Goal: Information Seeking & Learning: Learn about a topic

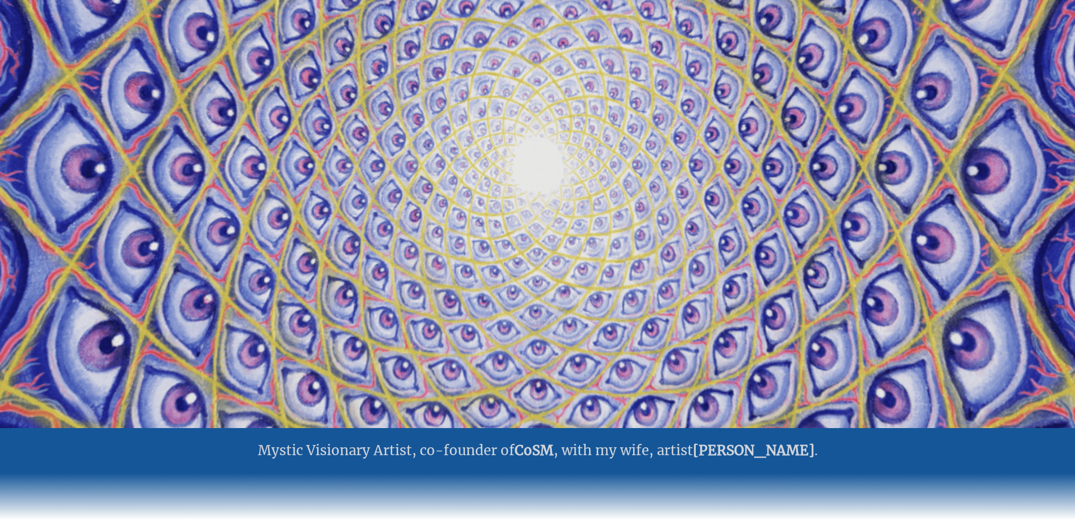
scroll to position [113, 0]
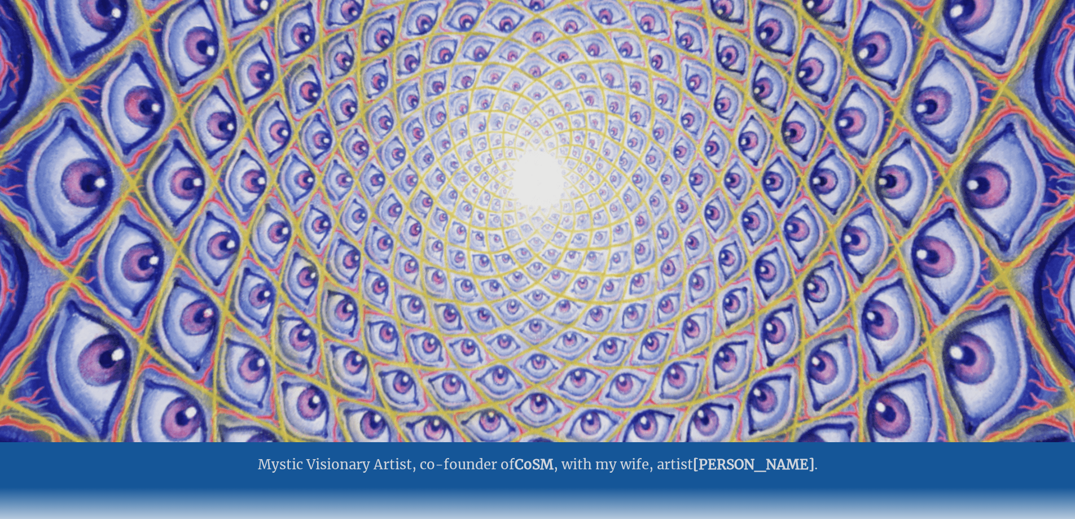
click at [575, 196] on video "Your browser does not support the video tag." at bounding box center [537, 182] width 1129 height 635
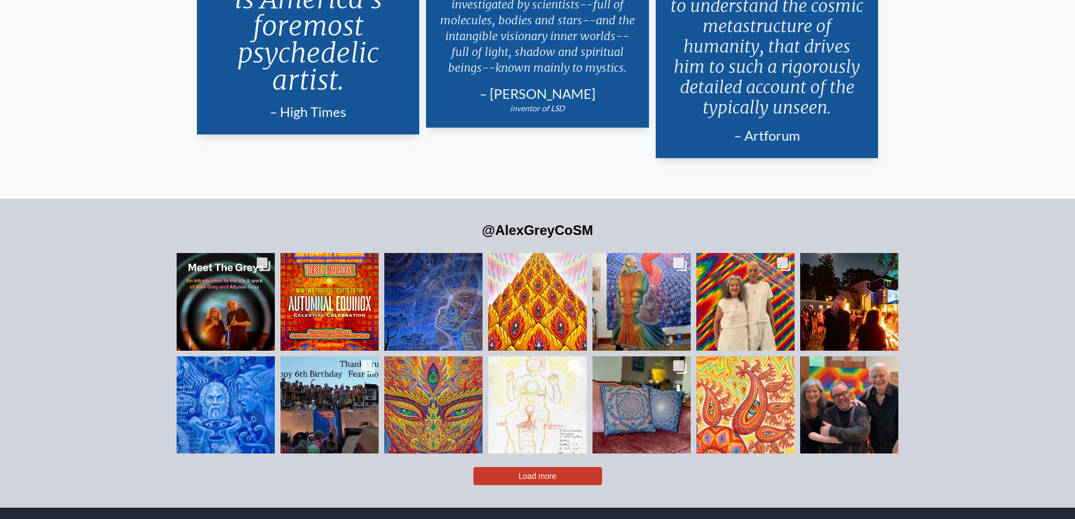
scroll to position [2799, 0]
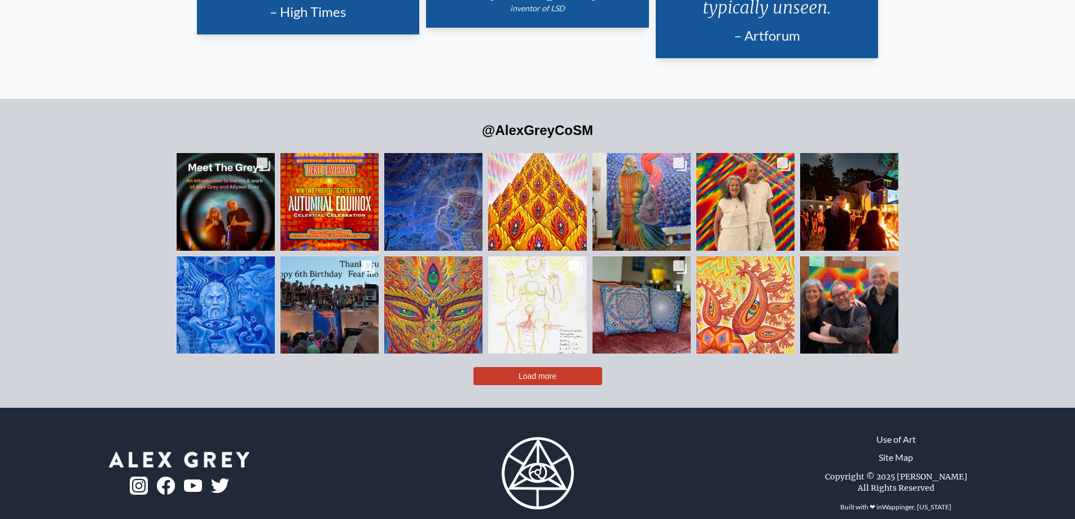
click at [509, 367] on button "Load more" at bounding box center [538, 376] width 129 height 18
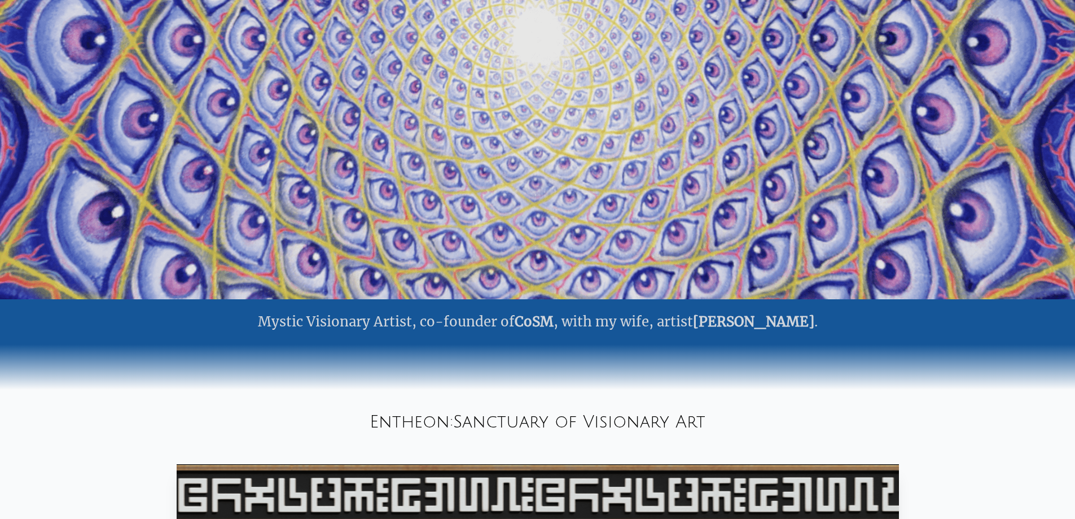
scroll to position [226, 0]
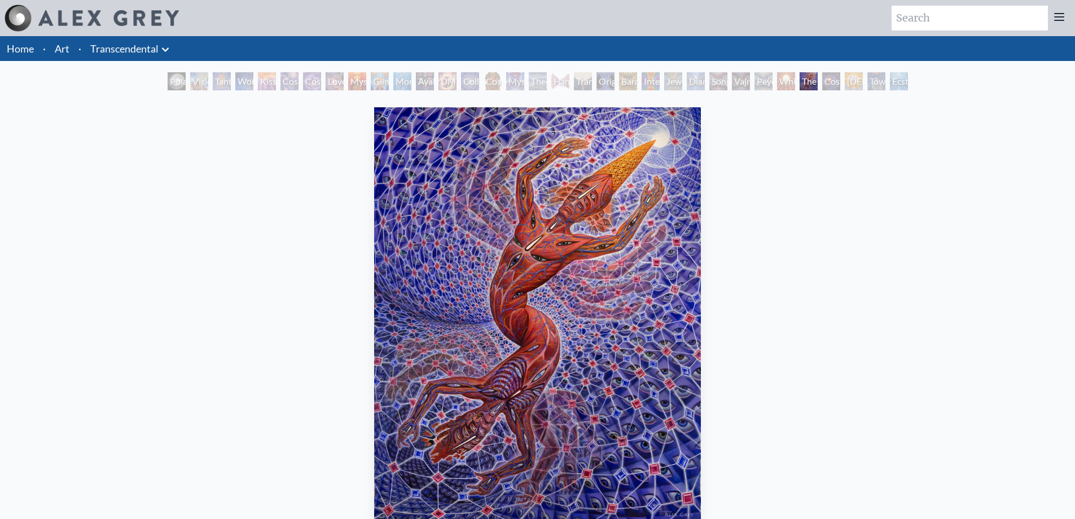
click at [310, 89] on div "Cosmic Artist" at bounding box center [312, 81] width 18 height 18
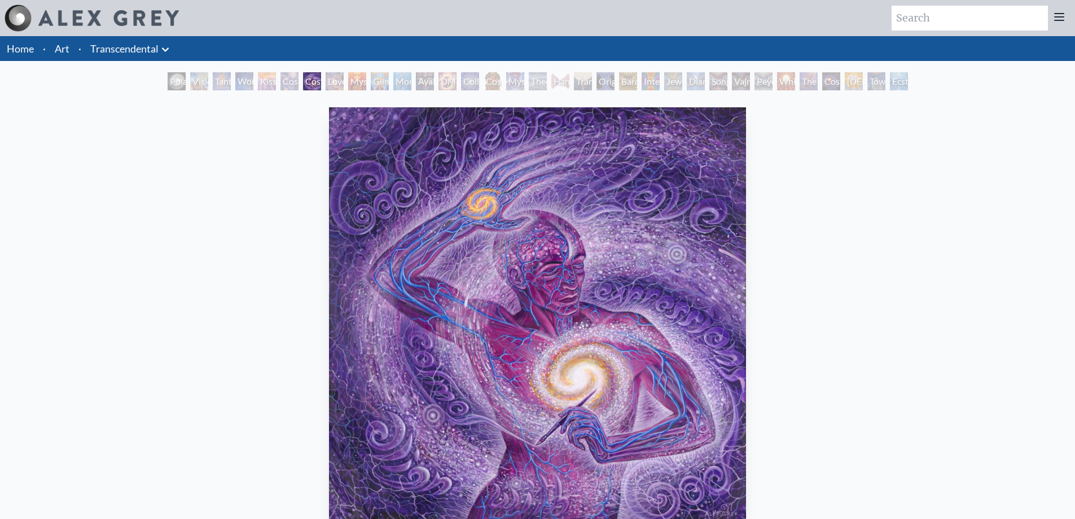
click at [850, 85] on div "[DEMOGRAPHIC_DATA]" at bounding box center [854, 81] width 18 height 18
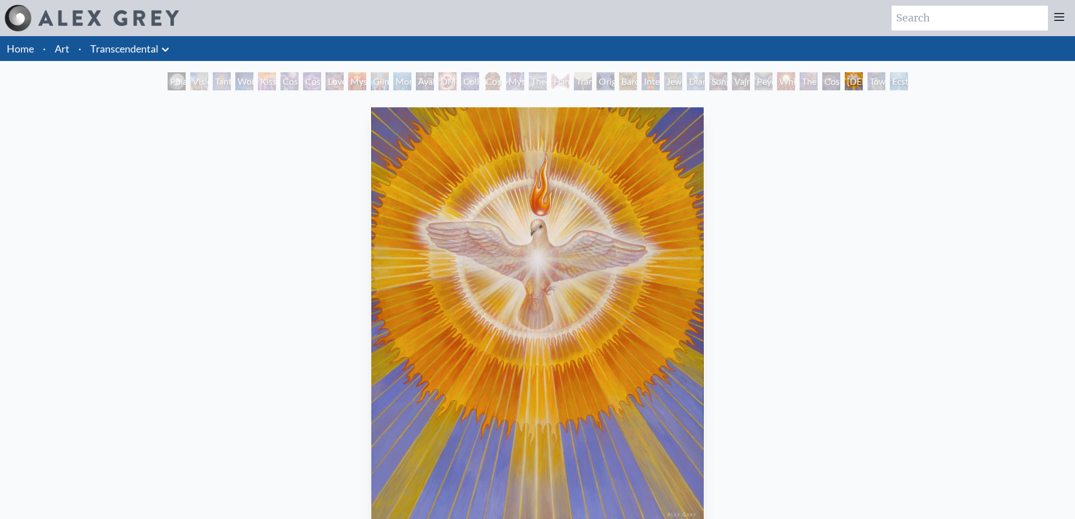
click at [765, 86] on div "Peyote Being" at bounding box center [764, 81] width 18 height 18
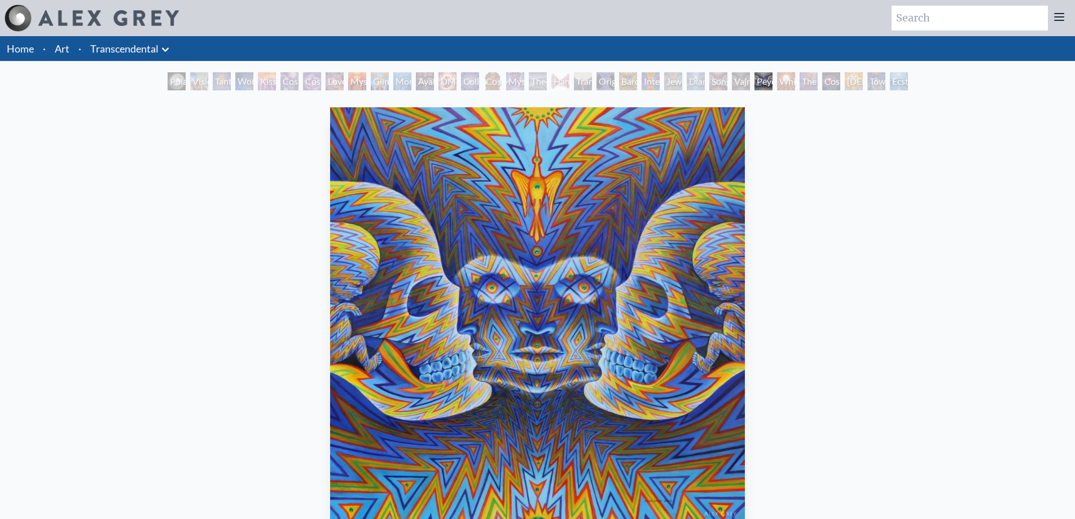
click at [495, 87] on div "Cosmic [DEMOGRAPHIC_DATA]" at bounding box center [493, 81] width 18 height 18
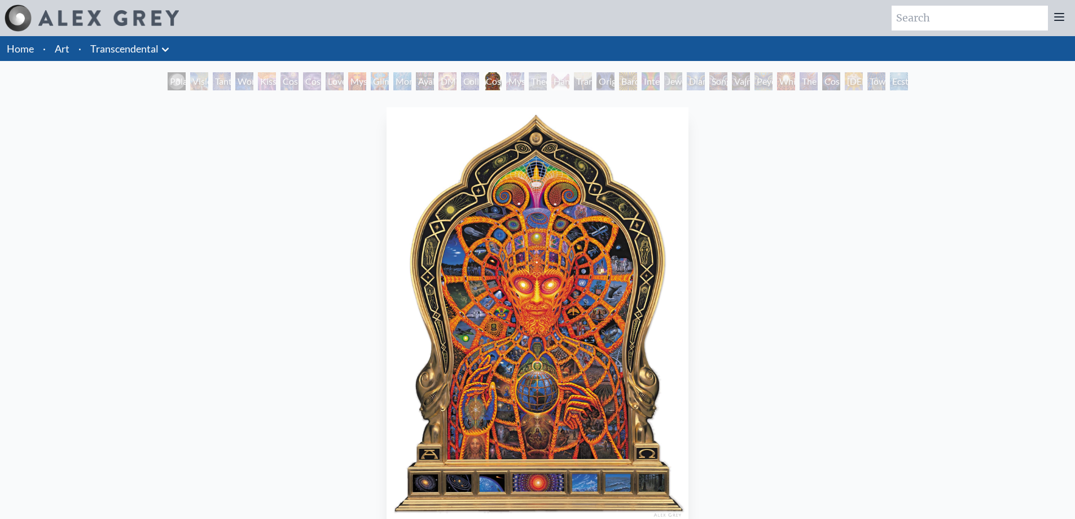
click at [439, 77] on div "DMT - The Spirit Molecule" at bounding box center [448, 81] width 18 height 18
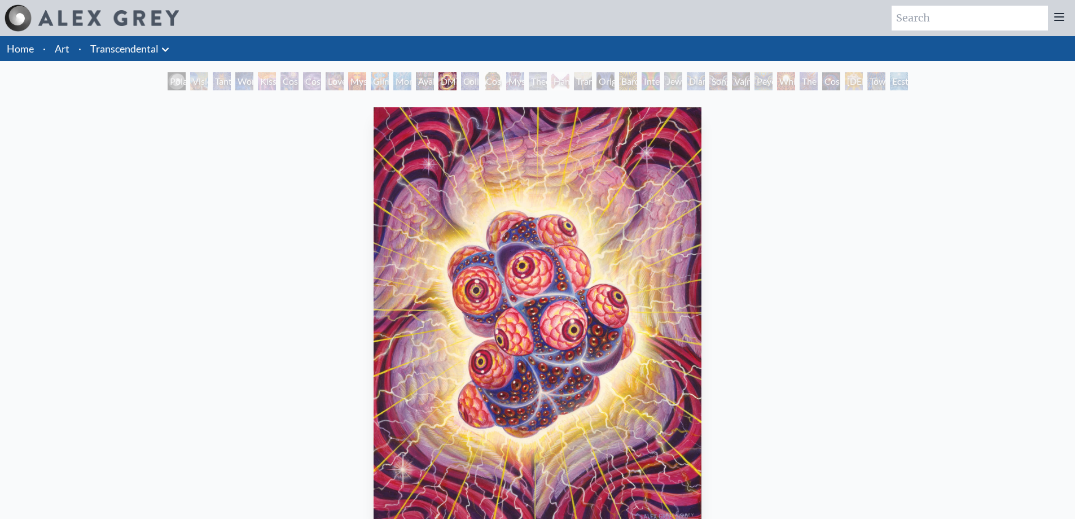
click at [327, 85] on div "Love is a Cosmic Force" at bounding box center [335, 81] width 18 height 18
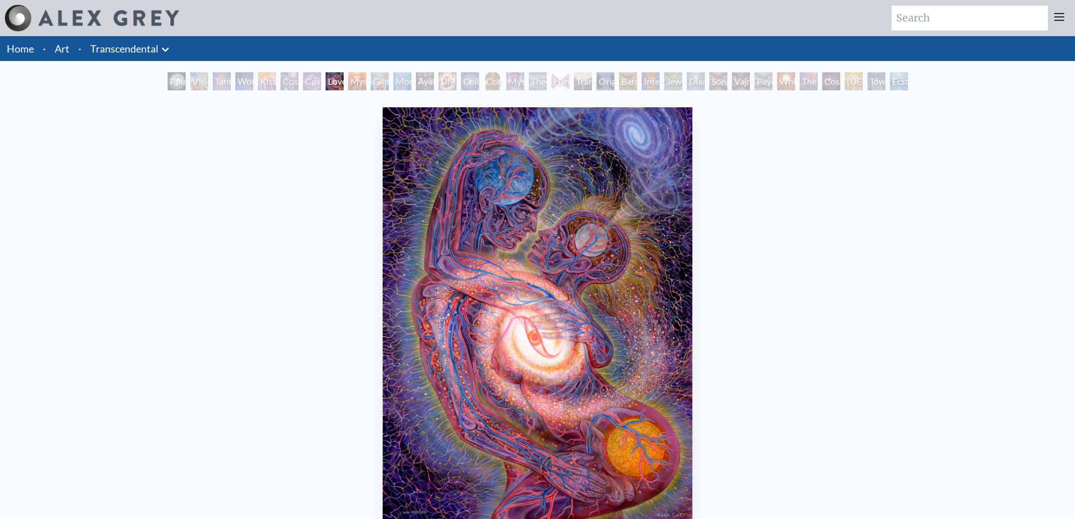
click at [173, 85] on div "Polar Unity Spiral" at bounding box center [177, 81] width 18 height 18
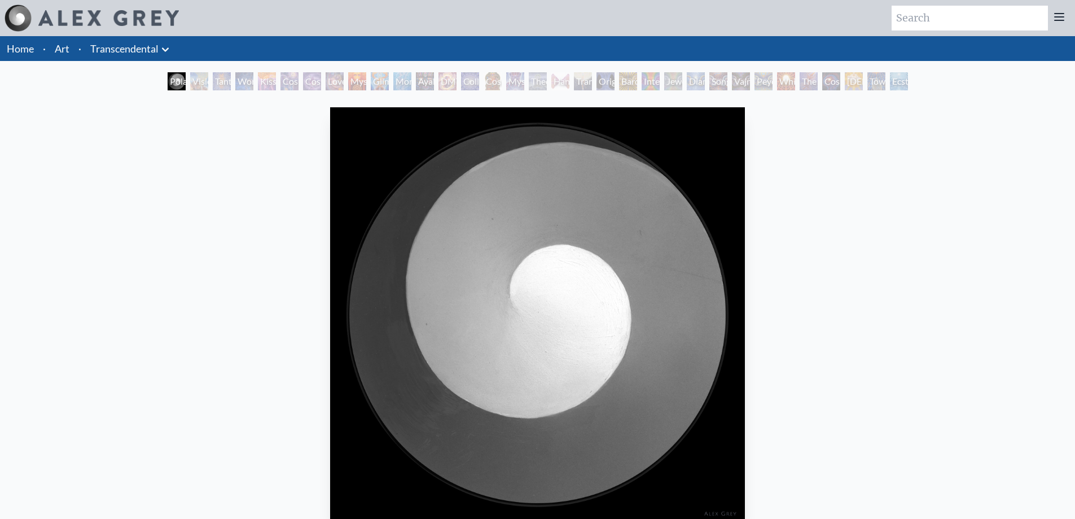
click at [198, 89] on div "Visionary Origin of Language" at bounding box center [199, 81] width 18 height 18
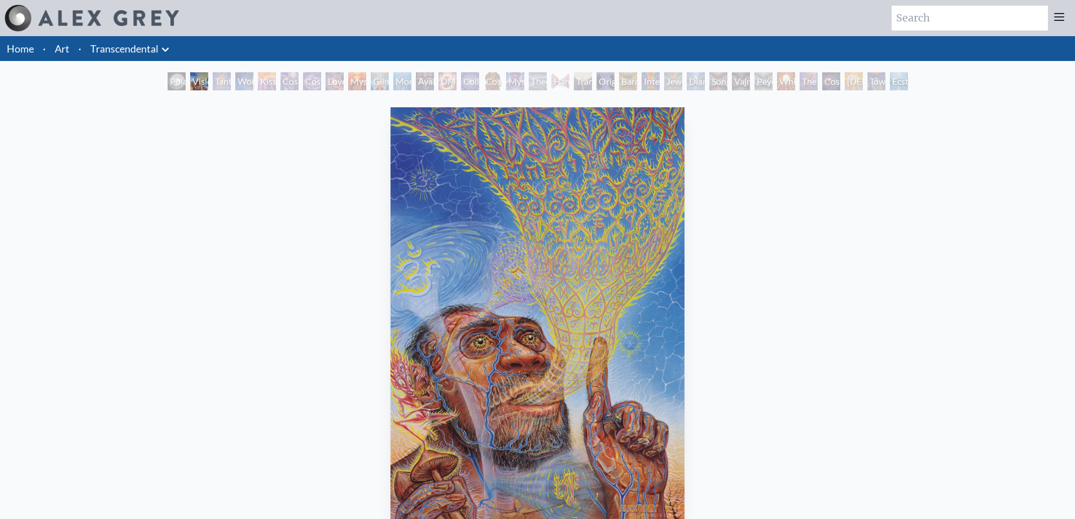
click at [176, 85] on div "Polar Unity Spiral" at bounding box center [177, 81] width 18 height 18
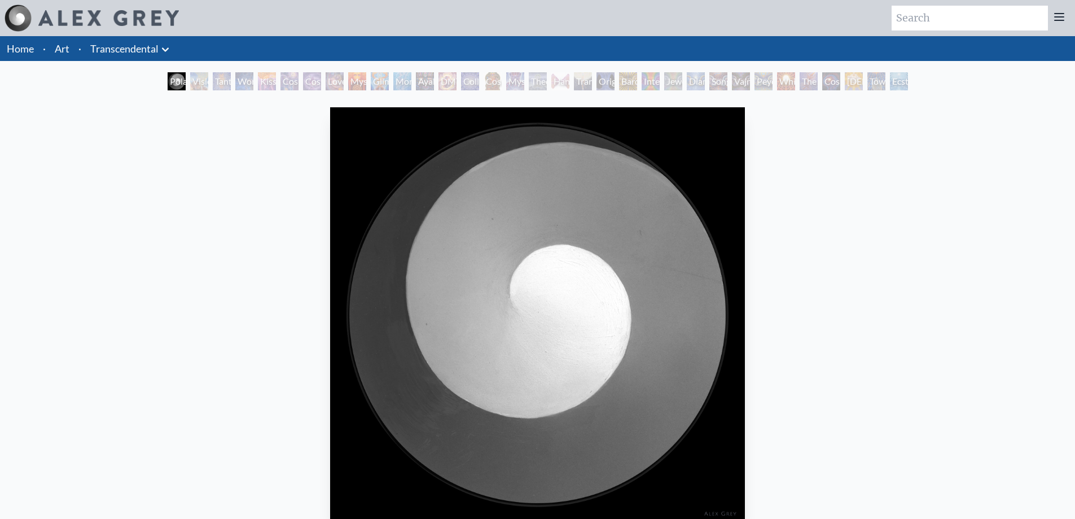
click at [898, 82] on div "Ecstasy" at bounding box center [899, 81] width 18 height 18
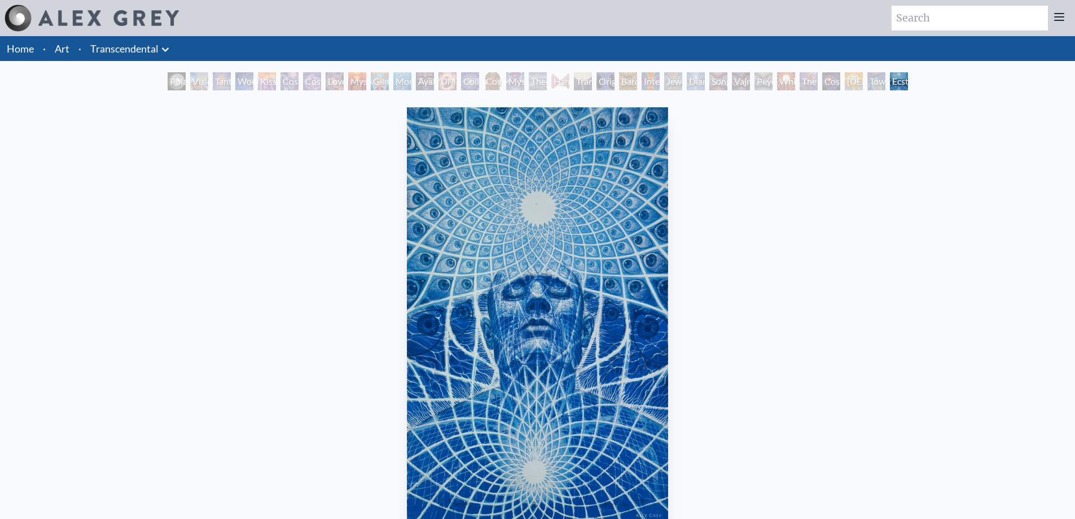
click at [871, 84] on div "Toward the One" at bounding box center [876, 81] width 18 height 18
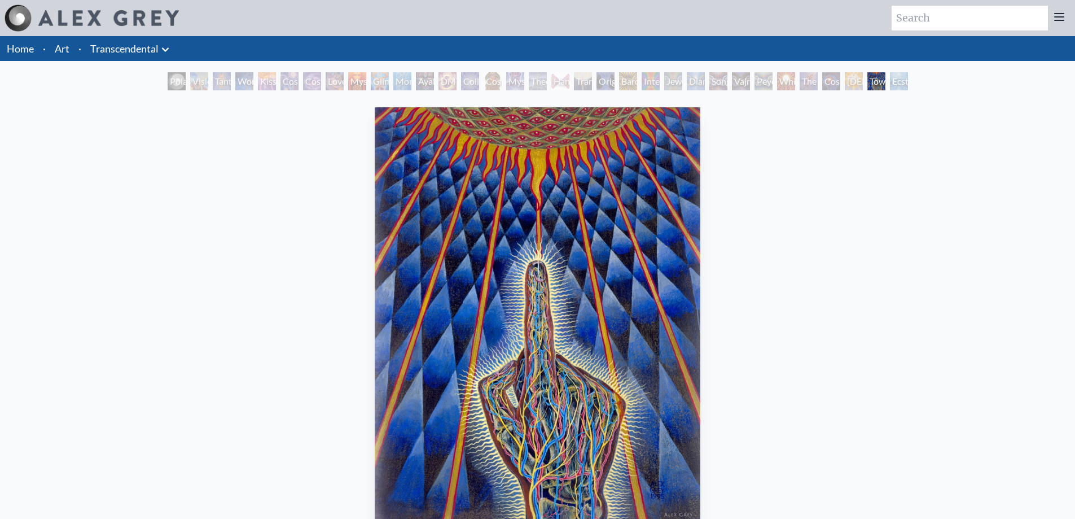
click at [385, 78] on div "Glimpsing the Empyrean" at bounding box center [380, 81] width 18 height 18
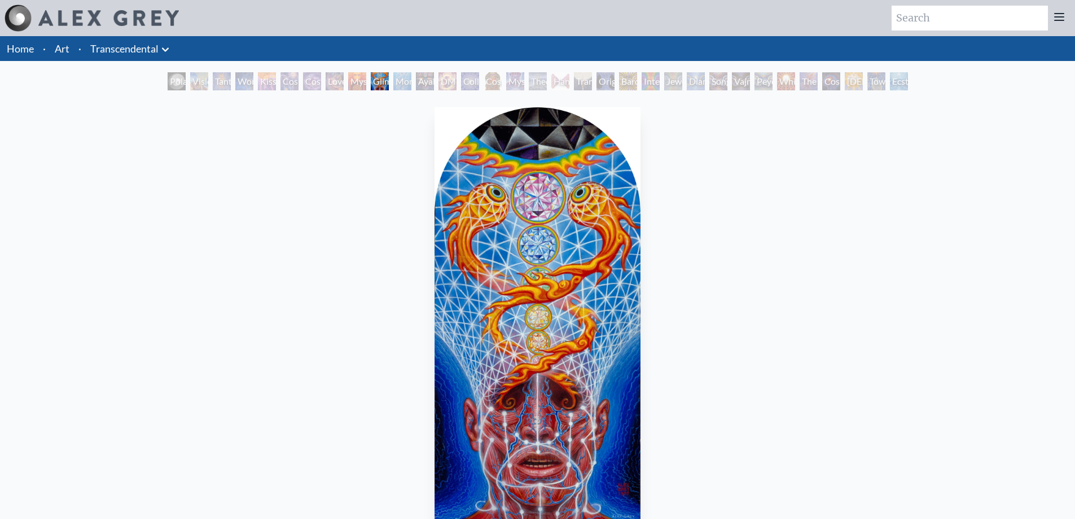
click at [356, 84] on div "Mysteriosa 2" at bounding box center [357, 81] width 18 height 18
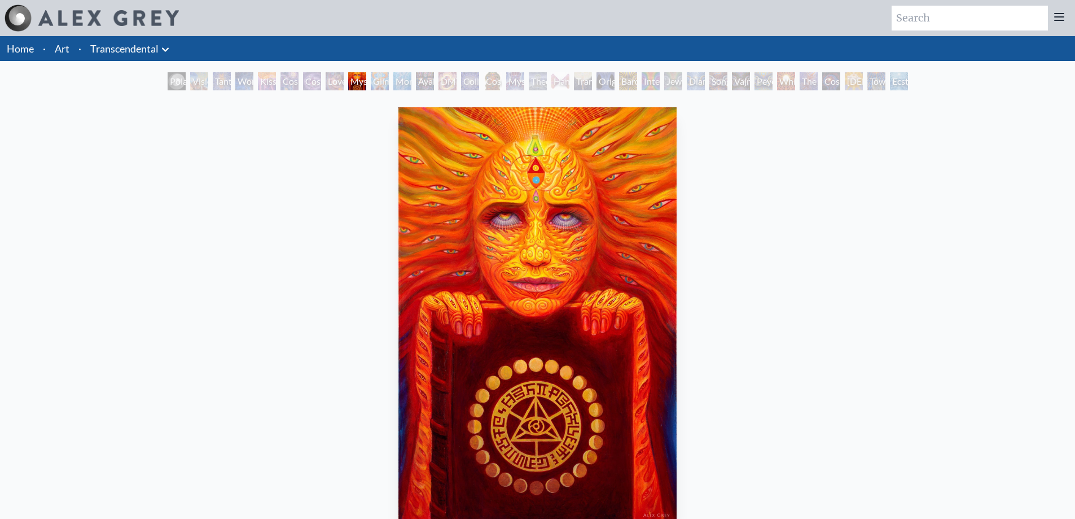
click at [332, 87] on div "Love is a Cosmic Force" at bounding box center [335, 81] width 18 height 18
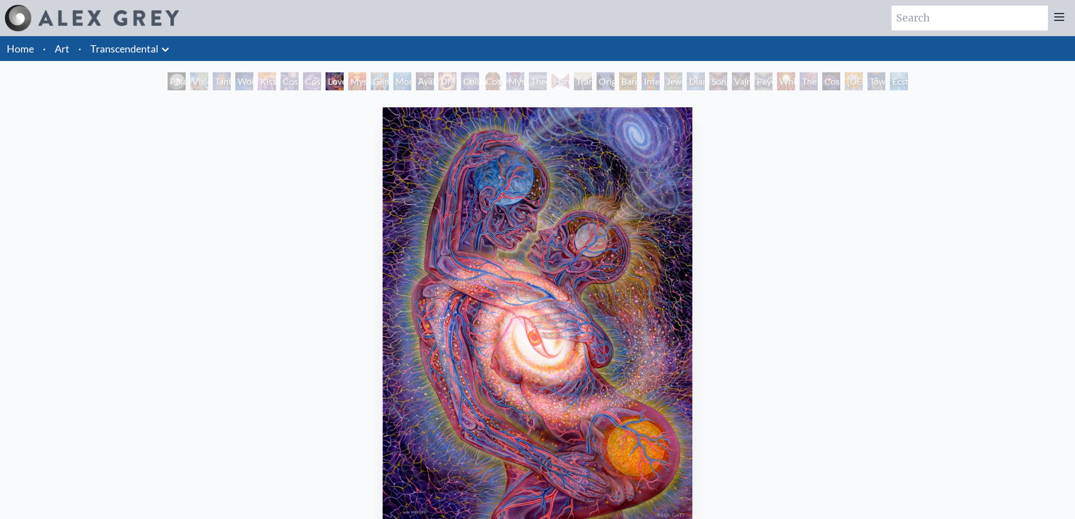
click at [305, 80] on div "Cosmic Artist" at bounding box center [312, 81] width 18 height 18
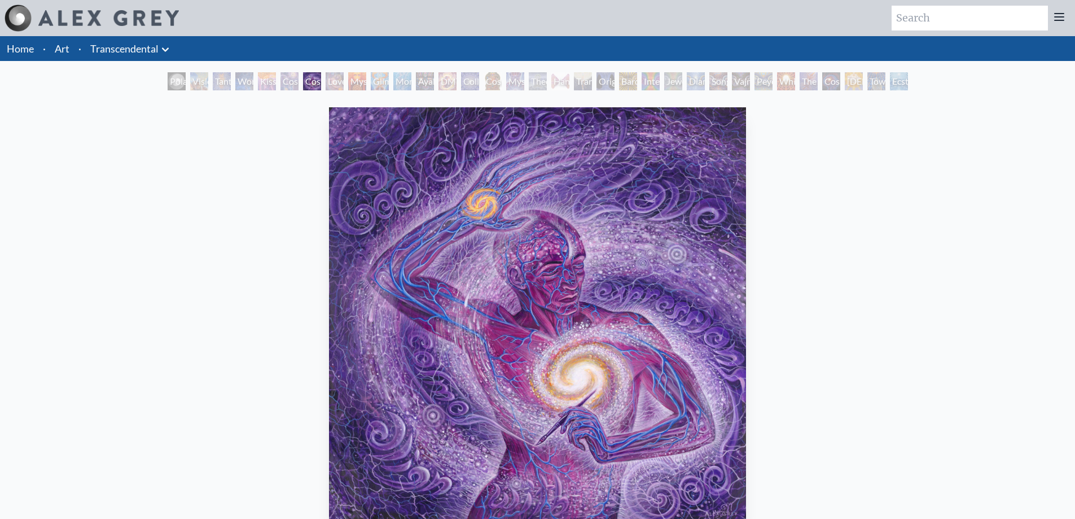
click at [288, 88] on div "Cosmic Creativity" at bounding box center [290, 81] width 18 height 18
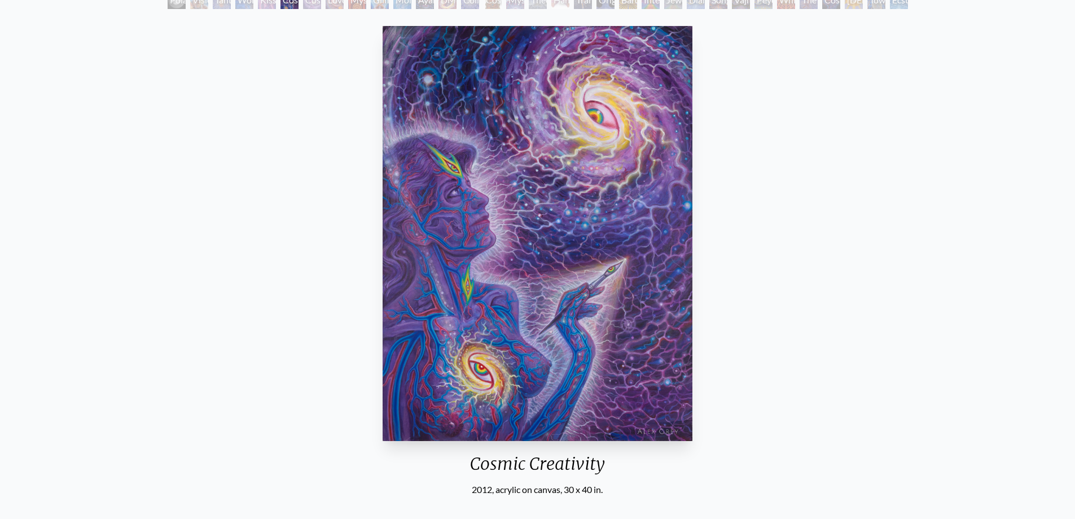
scroll to position [56, 0]
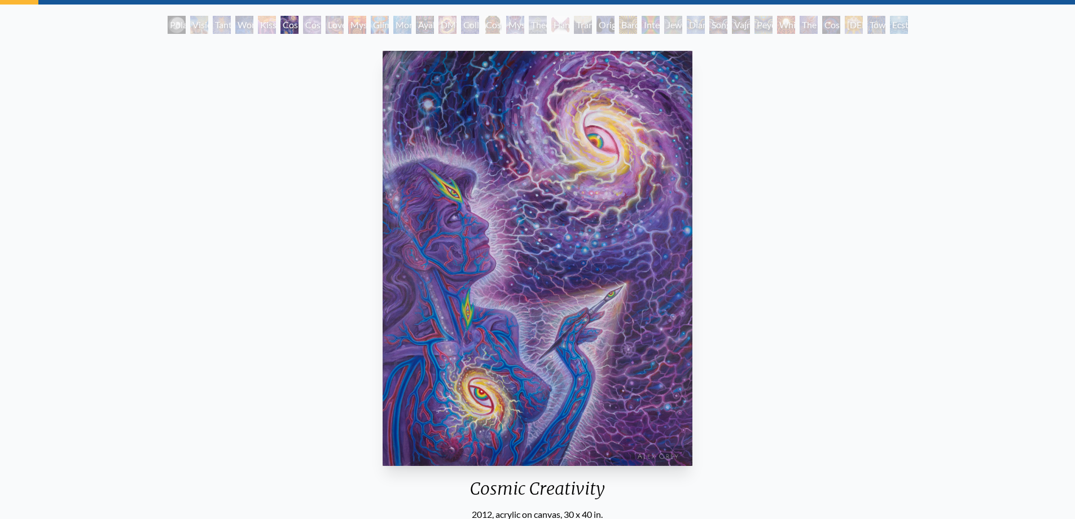
click at [652, 30] on div "Interbeing" at bounding box center [651, 25] width 18 height 18
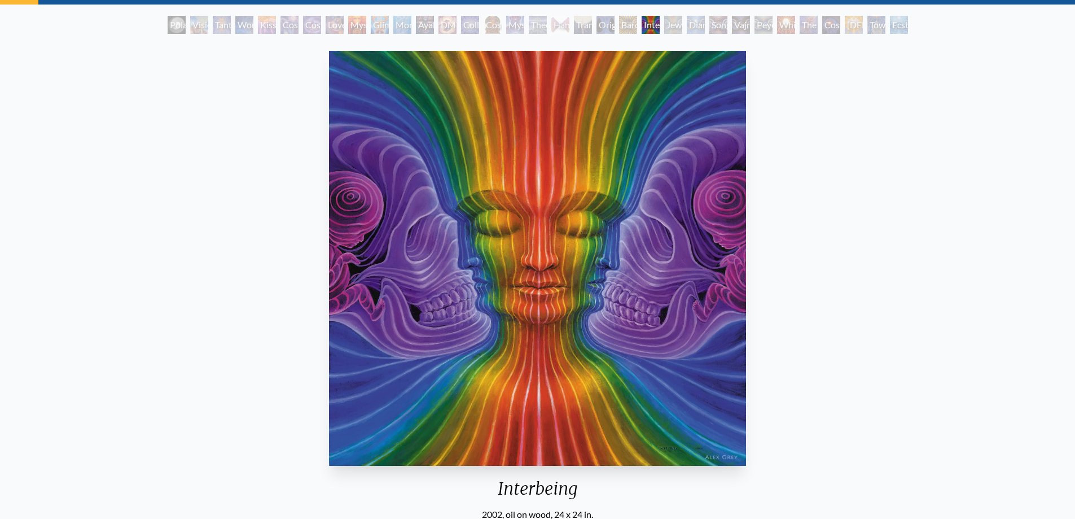
click at [691, 30] on div "Diamond Being" at bounding box center [696, 25] width 18 height 18
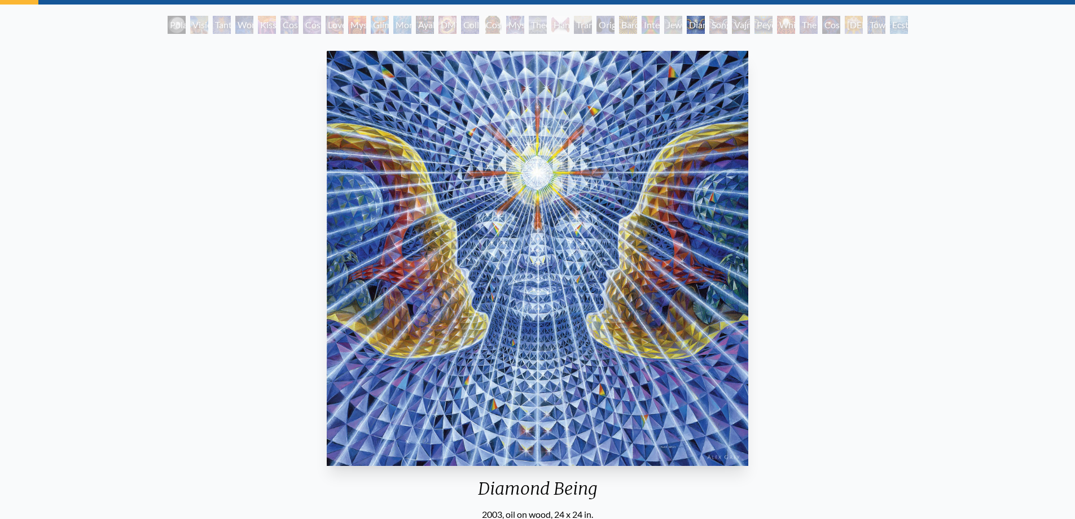
click at [800, 29] on div "The Great Turn" at bounding box center [809, 25] width 18 height 18
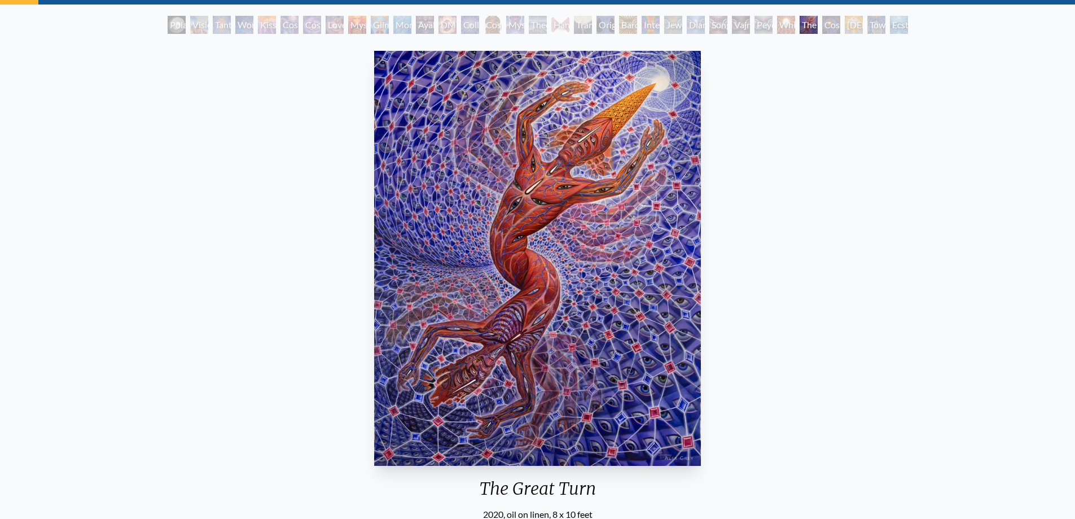
click at [603, 30] on div "Original Face" at bounding box center [606, 25] width 18 height 18
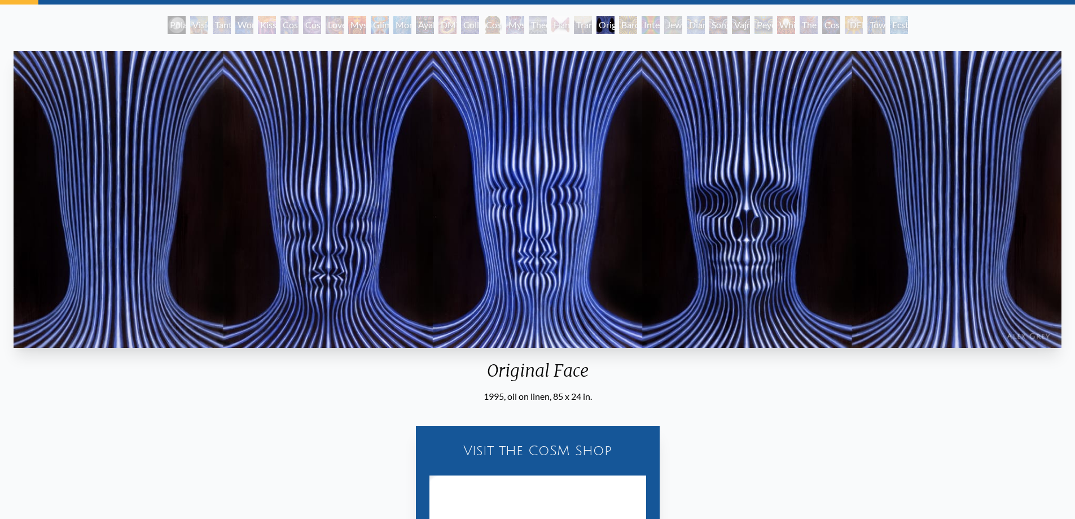
click at [694, 25] on div "Diamond Being" at bounding box center [696, 25] width 18 height 18
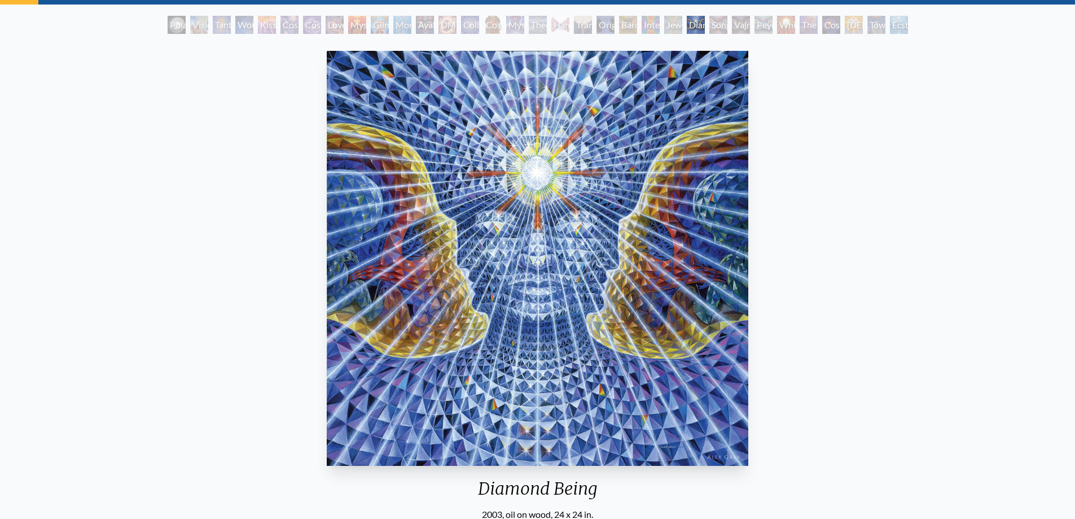
click at [759, 28] on div "Peyote Being" at bounding box center [764, 25] width 18 height 18
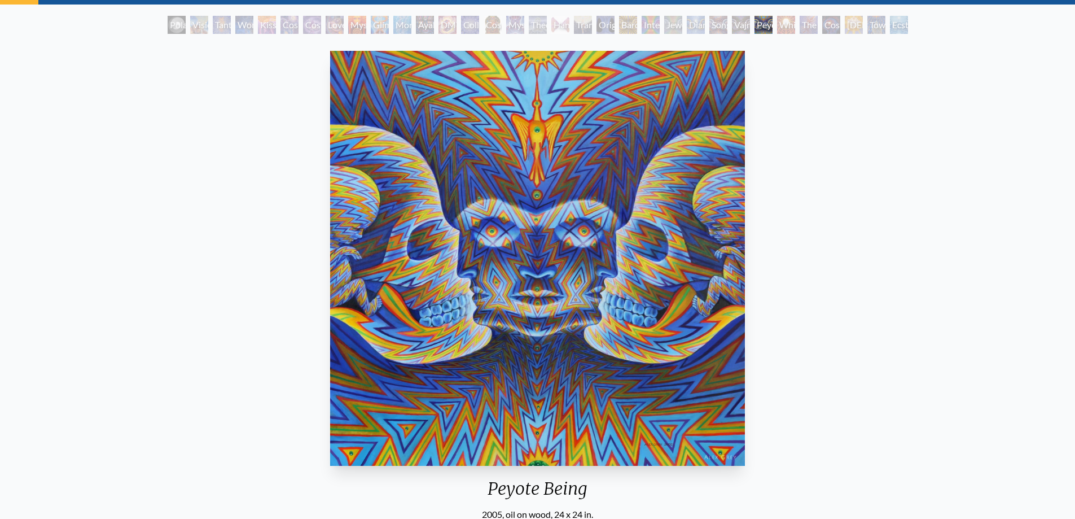
click at [800, 22] on div "The Great Turn" at bounding box center [809, 25] width 18 height 18
